Goal: Information Seeking & Learning: Learn about a topic

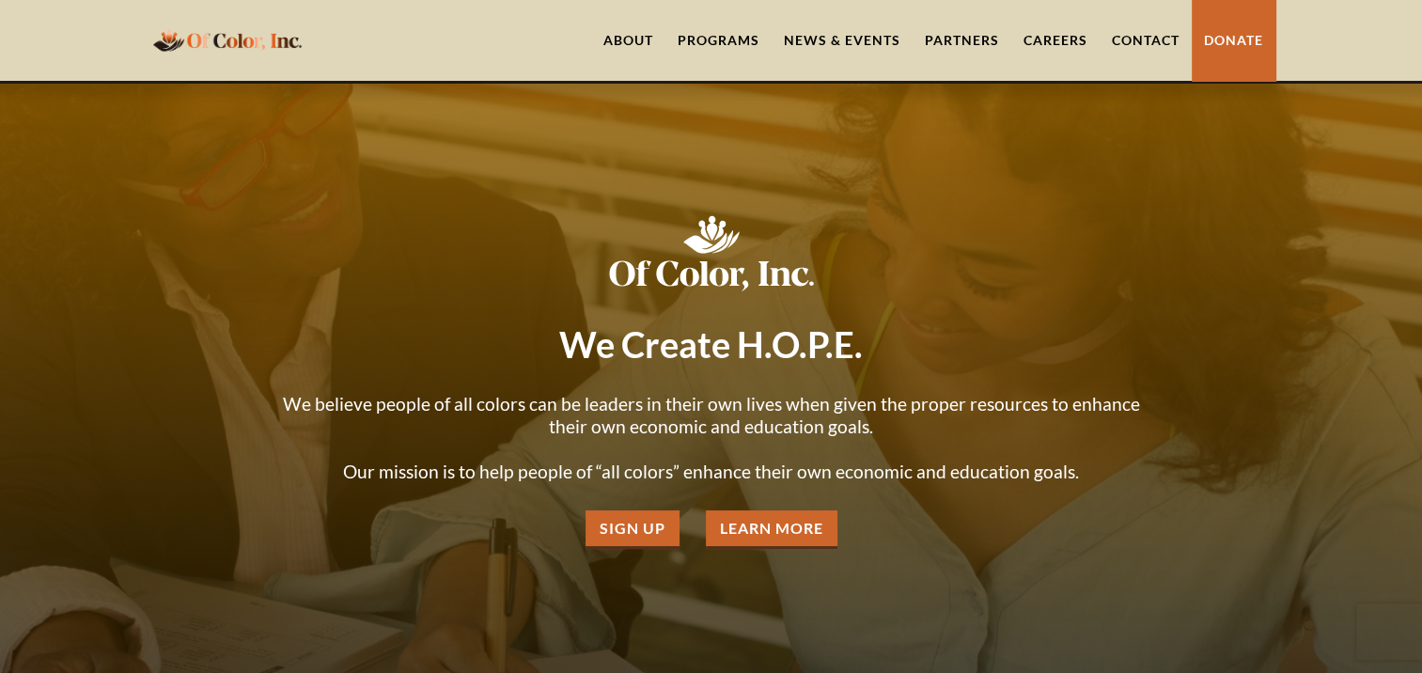
scroll to position [94, 0]
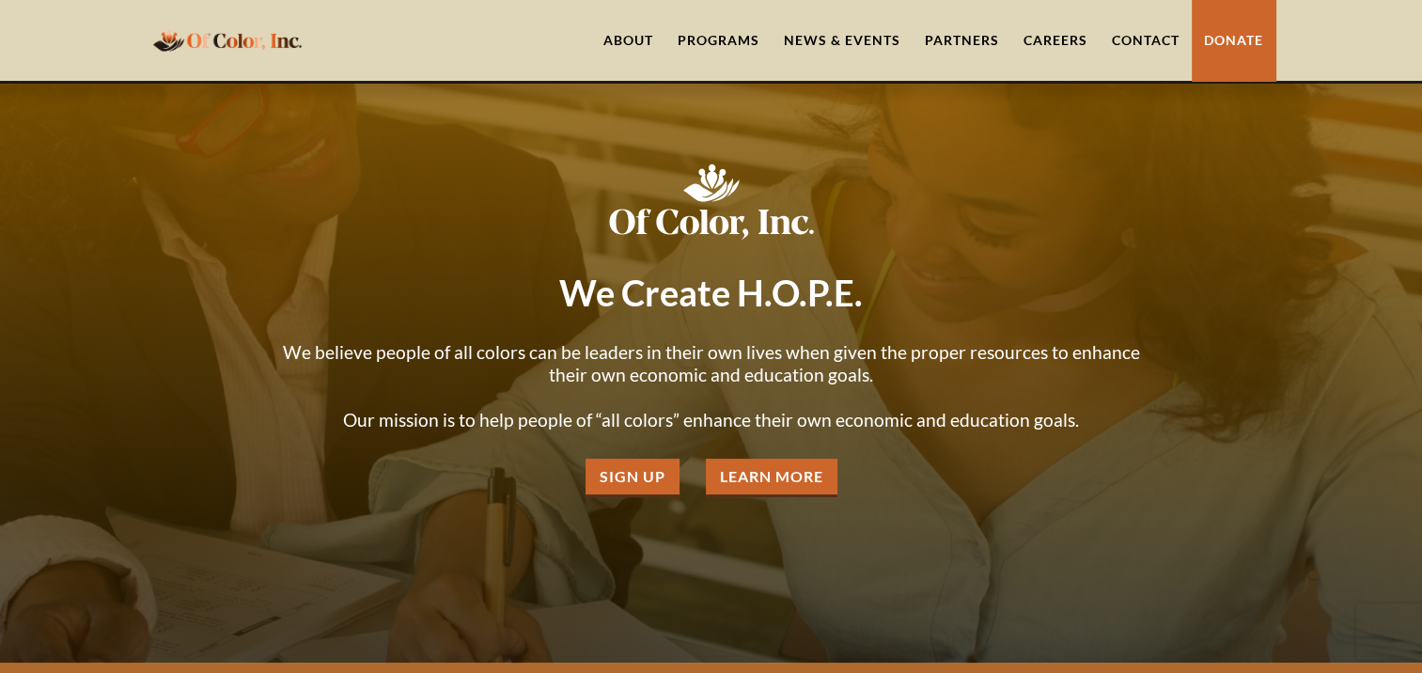
click at [623, 41] on link "About" at bounding box center [628, 40] width 74 height 81
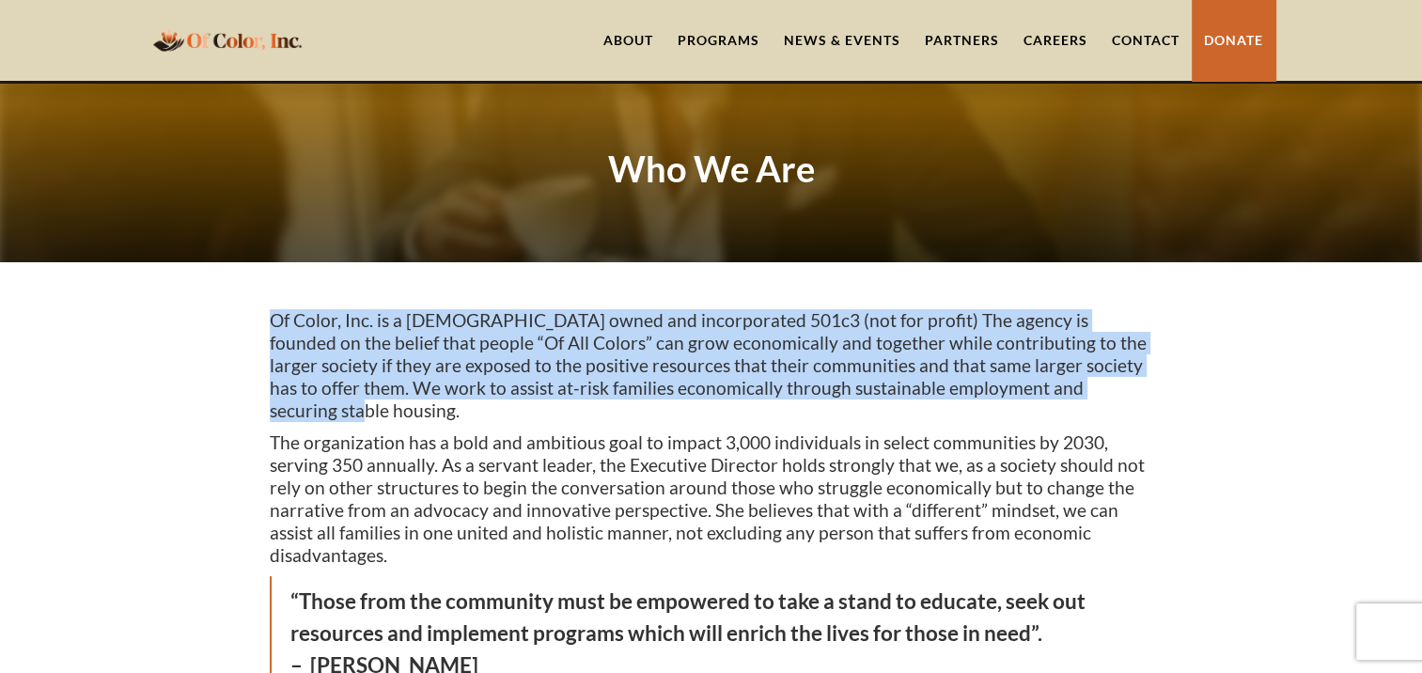
drag, startPoint x: 264, startPoint y: 316, endPoint x: 1105, endPoint y: 383, distance: 843.6
drag, startPoint x: 1105, startPoint y: 383, endPoint x: 897, endPoint y: 332, distance: 214.0
copy p "Of Color, Inc. is a [DEMOGRAPHIC_DATA] owned and incorporated 501c3 (not for pr…"
